Goal: Check status: Check status

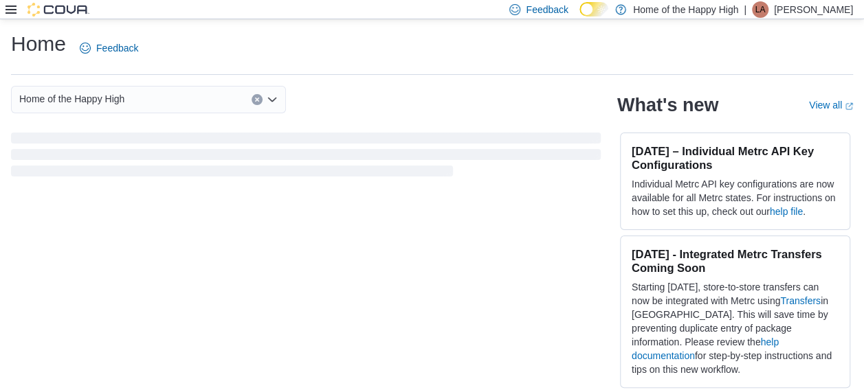
click at [14, 11] on icon at bounding box center [10, 9] width 11 height 11
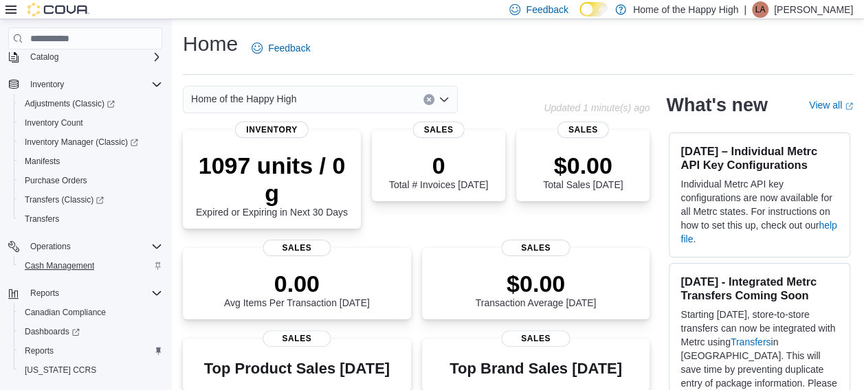
scroll to position [157, 0]
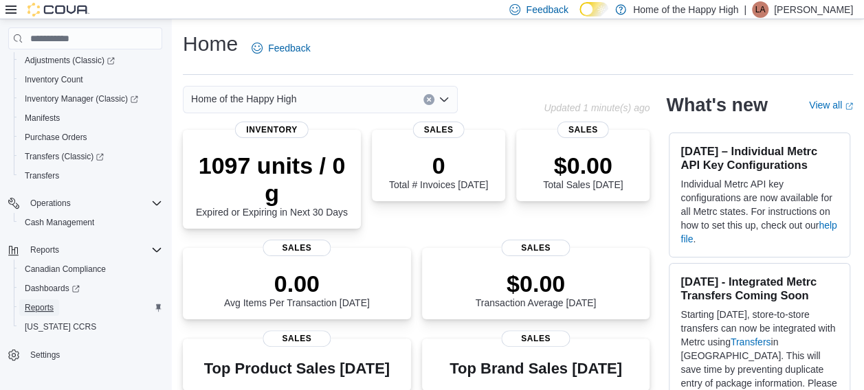
click at [55, 302] on link "Reports" at bounding box center [39, 308] width 40 height 16
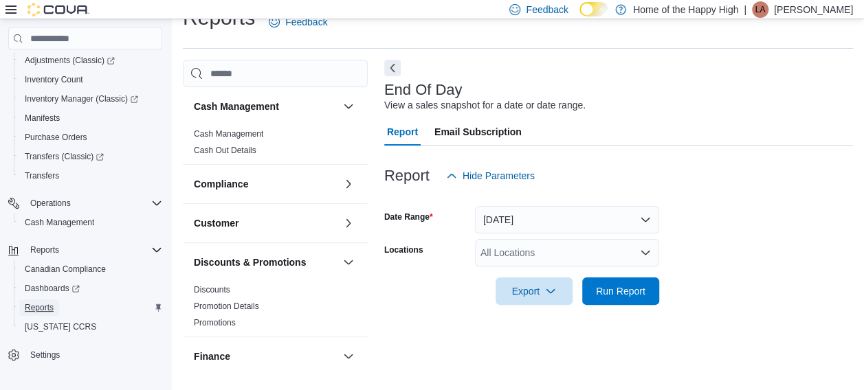
scroll to position [27, 0]
click at [543, 227] on button "Today" at bounding box center [567, 218] width 184 height 27
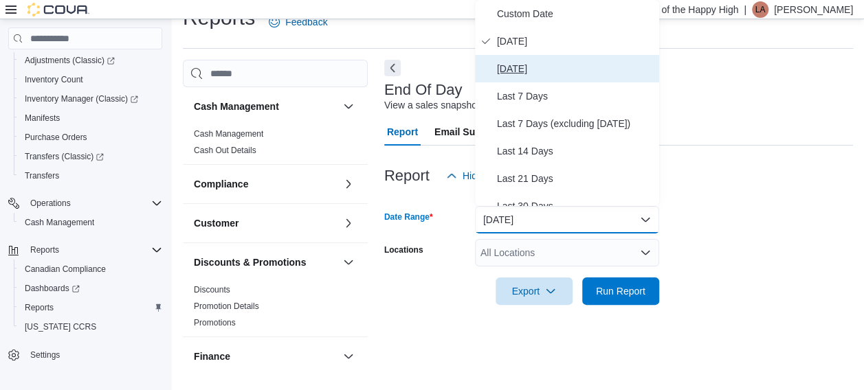
click at [522, 66] on span "Yesterday" at bounding box center [575, 68] width 157 height 16
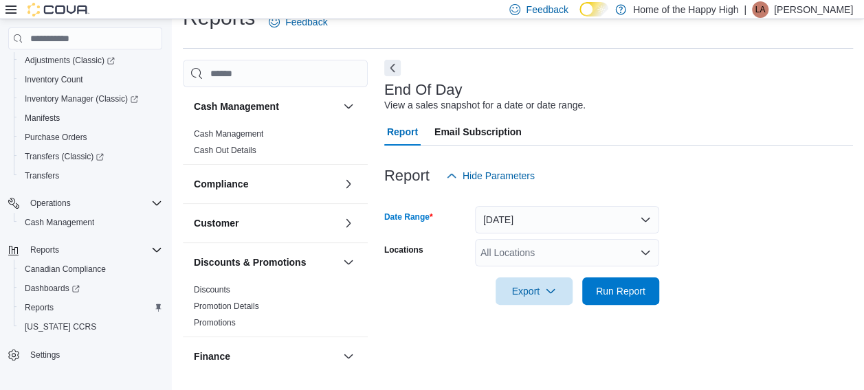
click at [558, 249] on div "All Locations" at bounding box center [567, 252] width 184 height 27
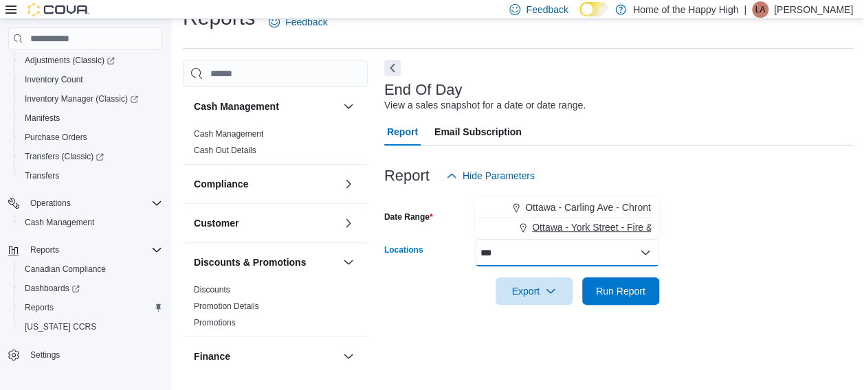
type input "***"
click at [566, 222] on span "Ottawa - York Street - Fire & Flower" at bounding box center [608, 228] width 152 height 14
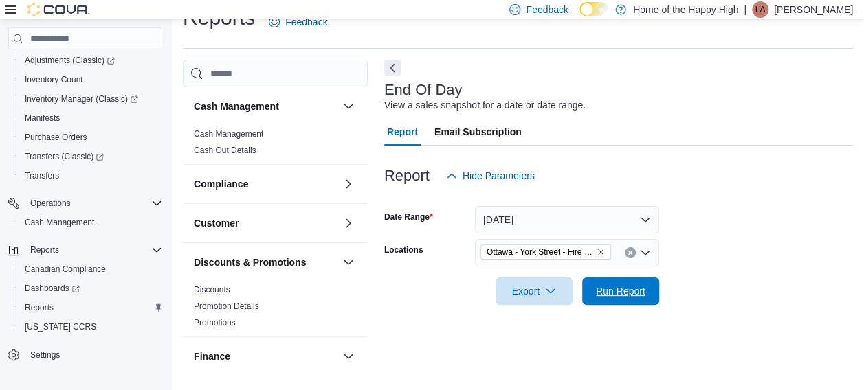
click at [618, 298] on span "Run Report" at bounding box center [620, 291] width 60 height 27
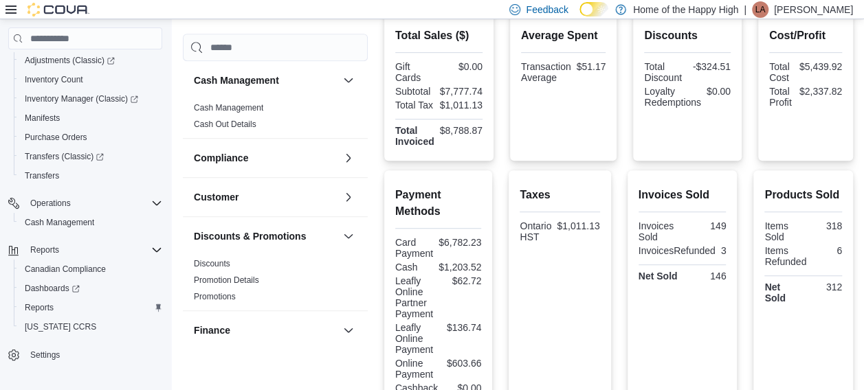
scroll to position [370, 0]
